Goal: Transaction & Acquisition: Purchase product/service

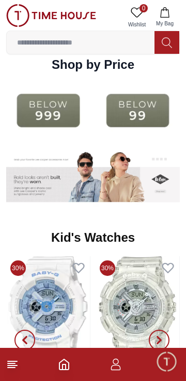
scroll to position [1333, 0]
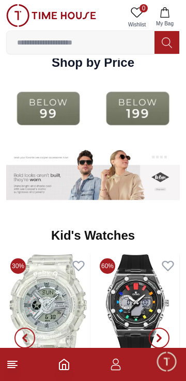
click at [61, 136] on img at bounding box center [48, 108] width 84 height 54
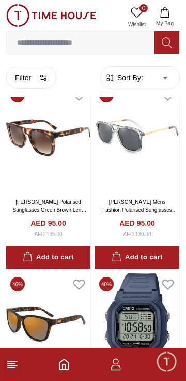
scroll to position [2702, 0]
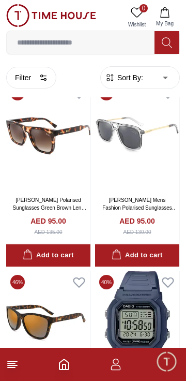
click at [150, 190] on img at bounding box center [137, 136] width 84 height 109
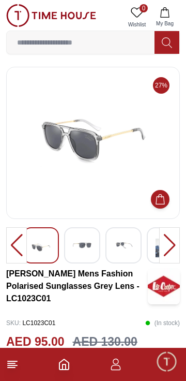
click at [173, 245] on div at bounding box center [169, 245] width 21 height 36
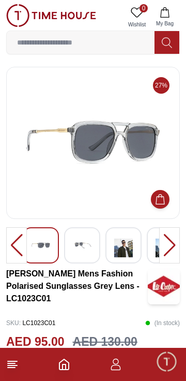
click at [170, 242] on div at bounding box center [169, 245] width 21 height 36
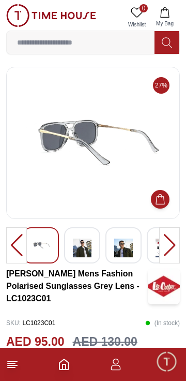
click at [171, 241] on div at bounding box center [169, 245] width 21 height 36
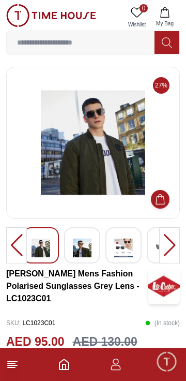
click at [167, 241] on div at bounding box center [169, 245] width 21 height 36
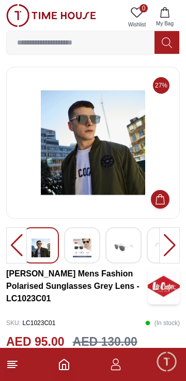
click at [168, 237] on div at bounding box center [169, 245] width 21 height 36
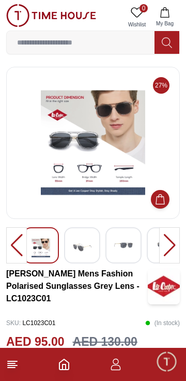
click at [170, 239] on div at bounding box center [169, 245] width 21 height 36
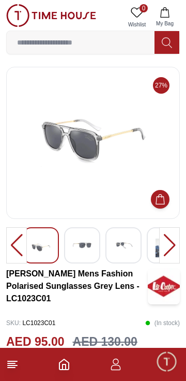
click at [170, 240] on div at bounding box center [169, 245] width 21 height 36
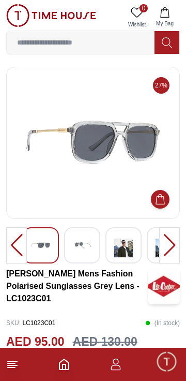
click at [167, 240] on div at bounding box center [169, 245] width 21 height 36
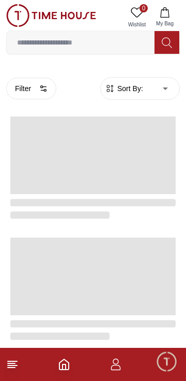
scroll to position [1829, 0]
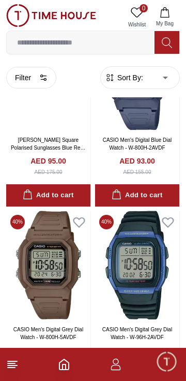
scroll to position [1055, 0]
